Goal: Transaction & Acquisition: Subscribe to service/newsletter

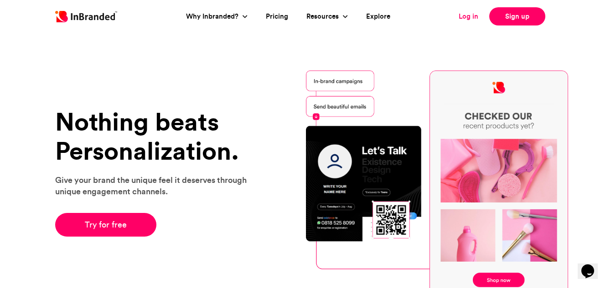
click at [473, 15] on link "Log in" at bounding box center [468, 16] width 20 height 10
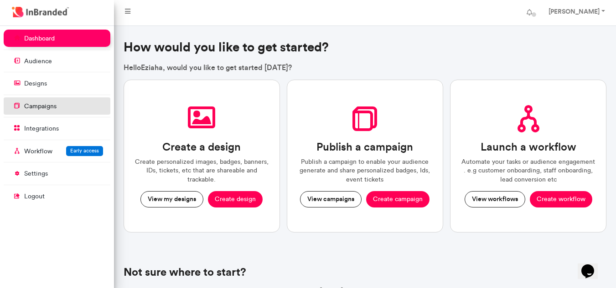
drag, startPoint x: 49, startPoint y: 91, endPoint x: 57, endPoint y: 98, distance: 10.7
click at [49, 91] on link "designs" at bounding box center [57, 83] width 107 height 17
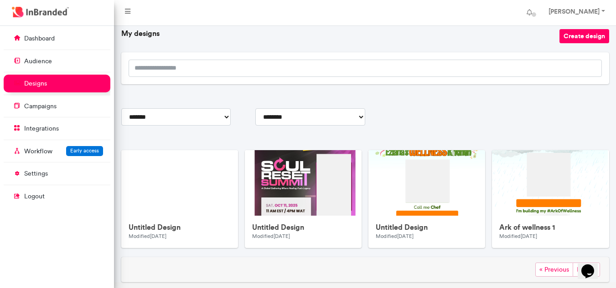
scroll to position [71, 0]
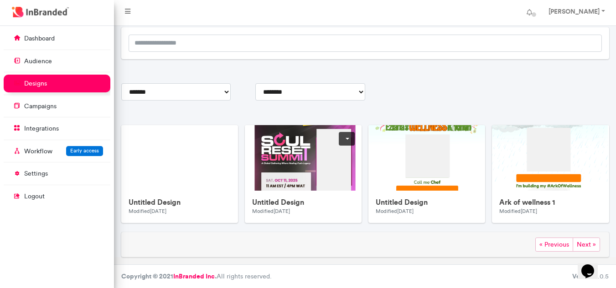
click at [348, 140] on link at bounding box center [347, 139] width 16 height 14
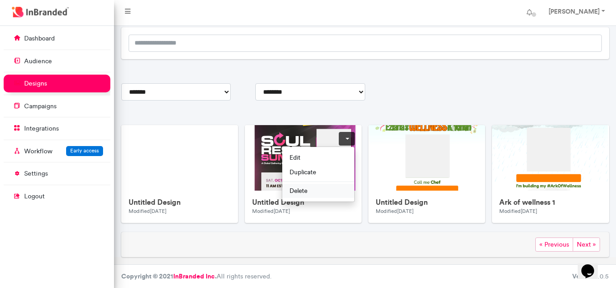
click at [313, 192] on span "Delete" at bounding box center [318, 191] width 72 height 15
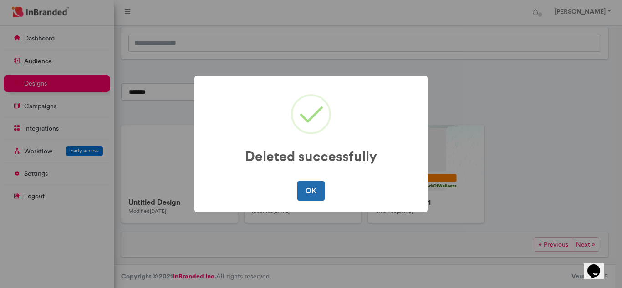
click at [314, 191] on button "OK" at bounding box center [311, 190] width 27 height 19
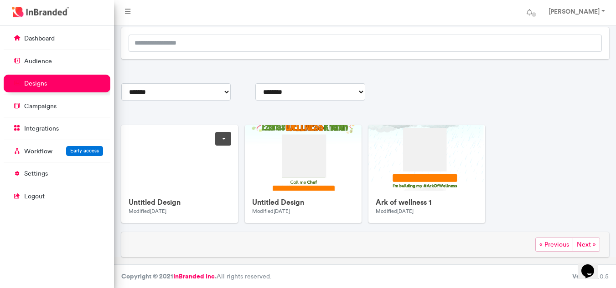
click at [223, 139] on link at bounding box center [223, 139] width 16 height 14
click at [193, 191] on span "Delete" at bounding box center [195, 191] width 72 height 15
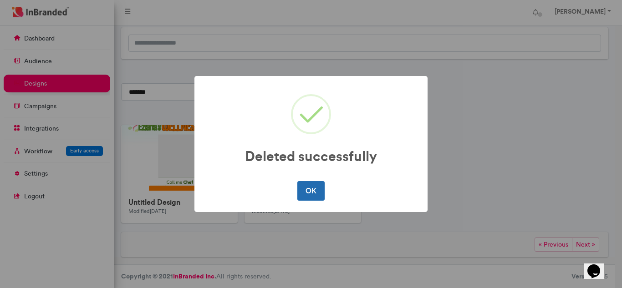
click at [309, 194] on button "OK" at bounding box center [311, 190] width 27 height 19
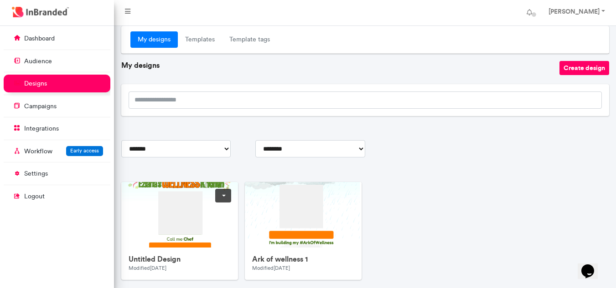
scroll to position [0, 0]
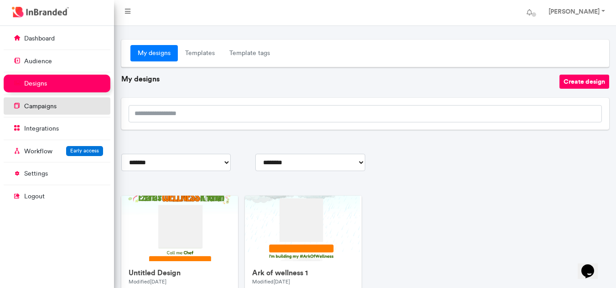
click at [63, 107] on link "campaigns" at bounding box center [57, 106] width 107 height 17
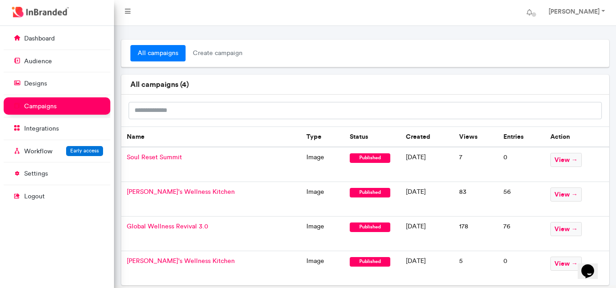
click at [156, 156] on span "Soul Reset Summit" at bounding box center [154, 158] width 55 height 8
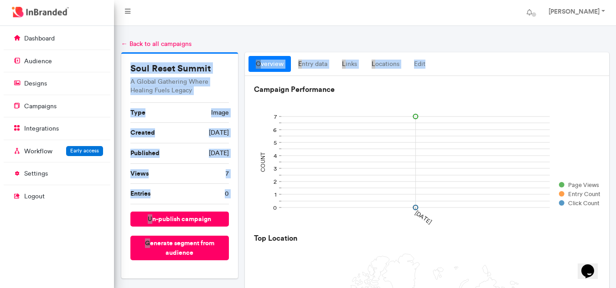
click at [26, 12] on img at bounding box center [41, 12] width 62 height 15
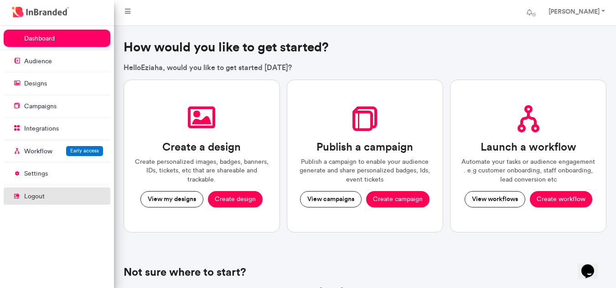
click at [54, 194] on span "logout" at bounding box center [57, 196] width 107 height 17
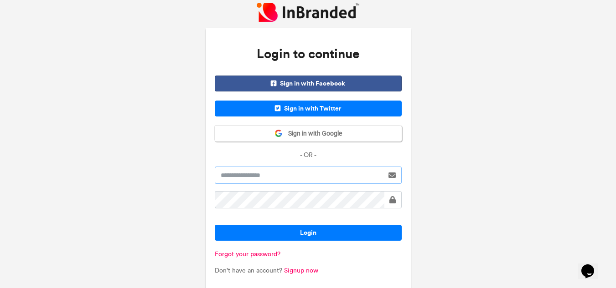
click at [275, 179] on input "text" at bounding box center [299, 175] width 169 height 17
click at [291, 134] on span "Sign in with Google" at bounding box center [311, 133] width 59 height 9
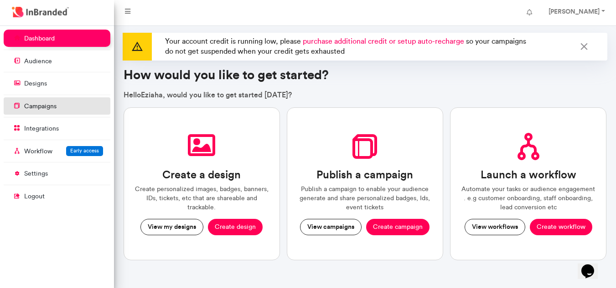
click at [27, 109] on p "campaigns" at bounding box center [40, 106] width 32 height 9
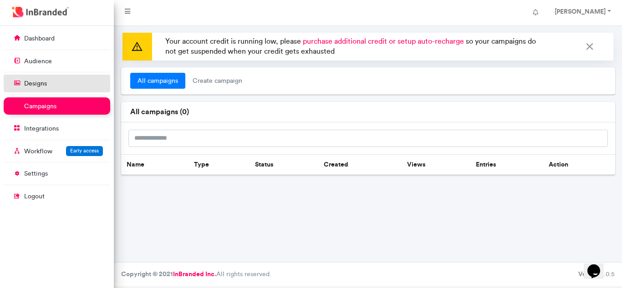
click at [46, 80] on p "designs" at bounding box center [35, 83] width 23 height 9
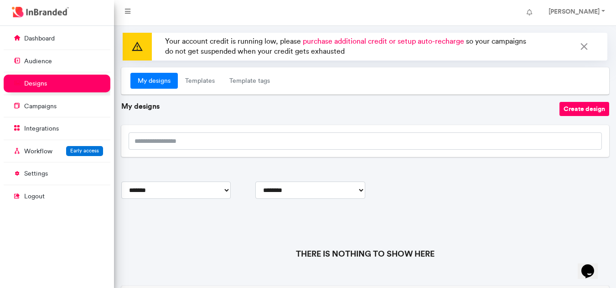
click at [354, 43] on span "purchase additional credit or setup auto-recharge" at bounding box center [383, 41] width 161 height 9
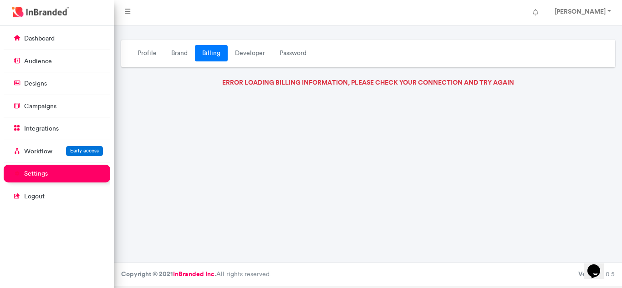
click at [356, 12] on nav "Eziaha Bolaji-Olojo Account settings Change password Logout" at bounding box center [368, 13] width 508 height 26
click at [176, 56] on link "Brand" at bounding box center [179, 53] width 31 height 16
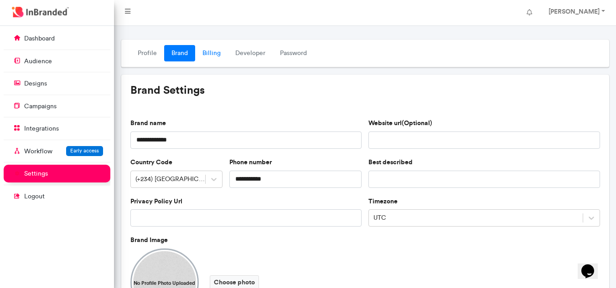
click at [209, 51] on link "Billing" at bounding box center [211, 53] width 33 height 16
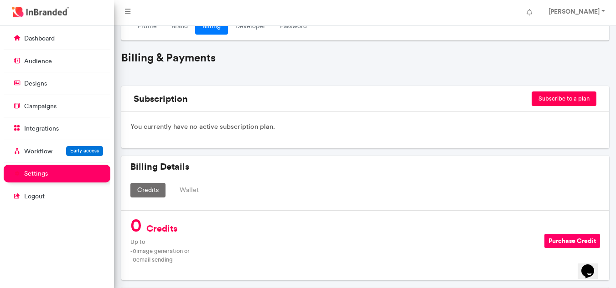
scroll to position [37, 0]
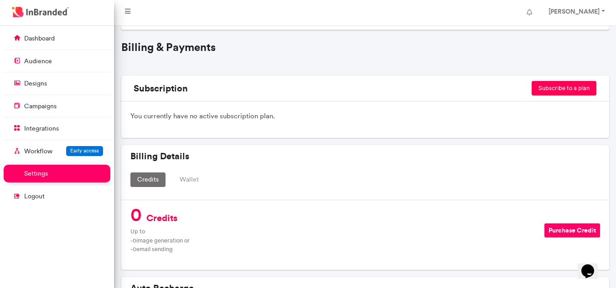
click at [575, 91] on button "Subscribe to a plan" at bounding box center [563, 88] width 65 height 15
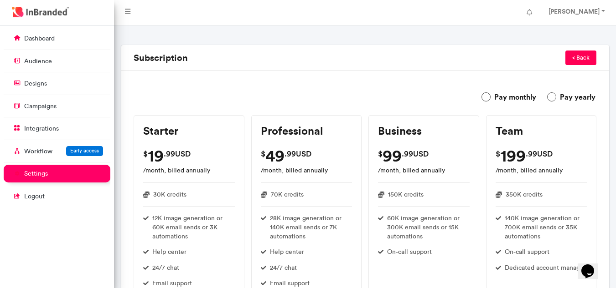
scroll to position [70, 0]
